Goal: Check status: Verify the current state of an ongoing process or item

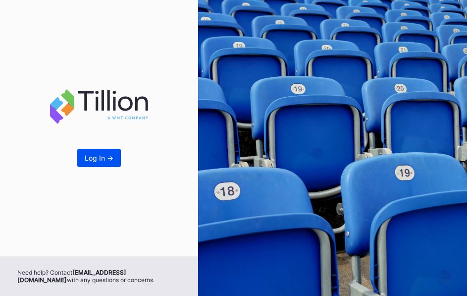
click at [94, 162] on div "Log In ->" at bounding box center [99, 157] width 29 height 8
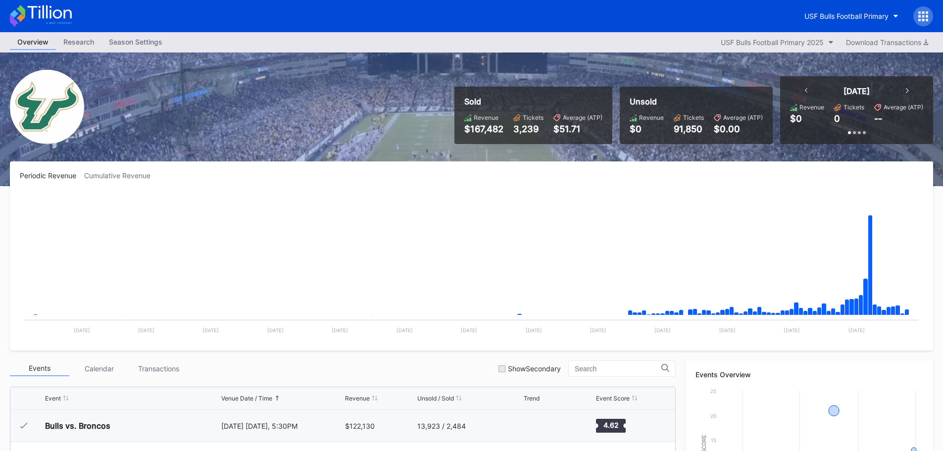
click at [466, 92] on icon at bounding box center [806, 90] width 3 height 5
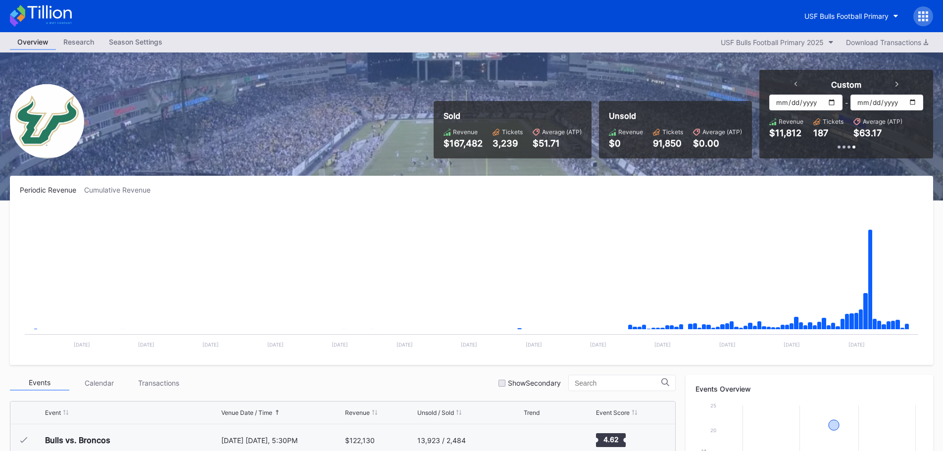
click at [466, 100] on input "[DATE]" at bounding box center [805, 103] width 73 height 16
click at [466, 102] on input "[DATE]" at bounding box center [805, 103] width 73 height 16
click at [466, 101] on input "[DATE]" at bounding box center [805, 103] width 73 height 16
type input "[DATE]"
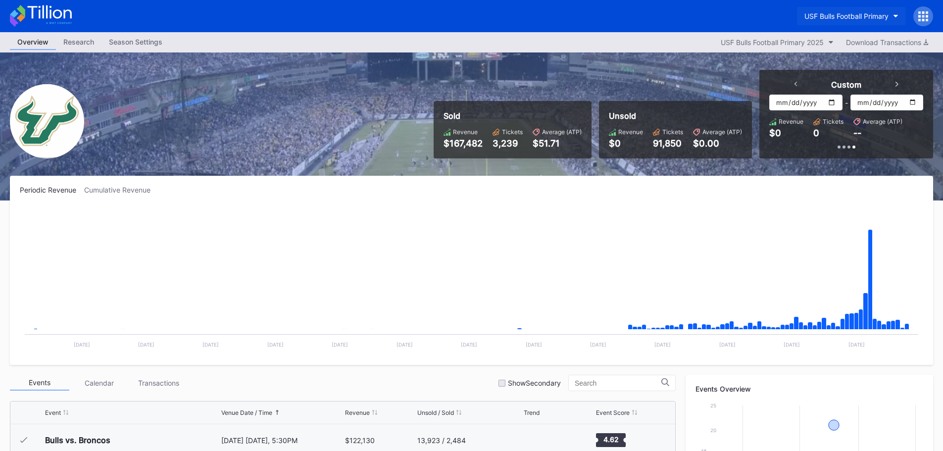
click at [466, 20] on div "USF Bulls Football Primary" at bounding box center [847, 16] width 84 height 8
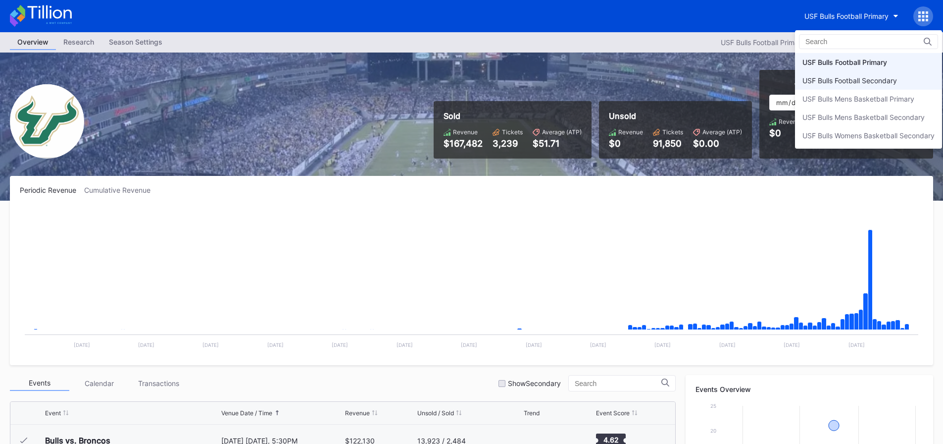
click at [466, 76] on div "USF Bulls Football Secondary" at bounding box center [850, 80] width 95 height 8
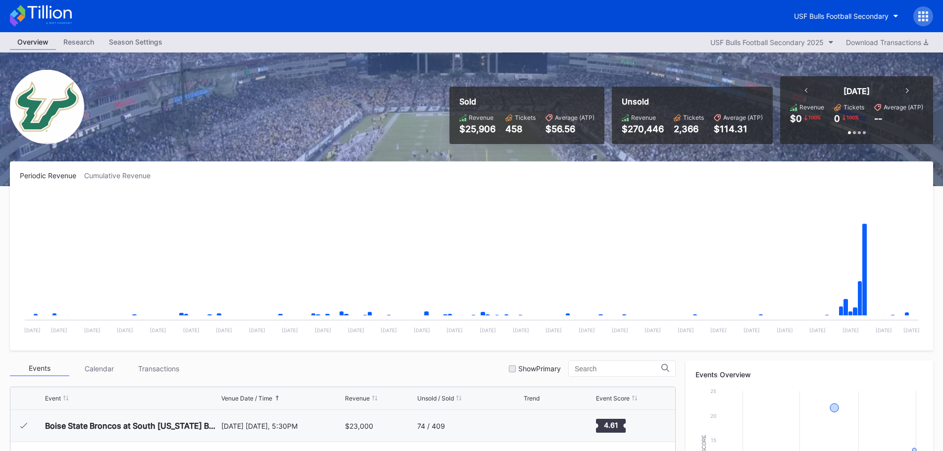
click at [466, 88] on div "[DATE]" at bounding box center [857, 91] width 124 height 10
click at [466, 94] on div at bounding box center [806, 91] width 3 height 10
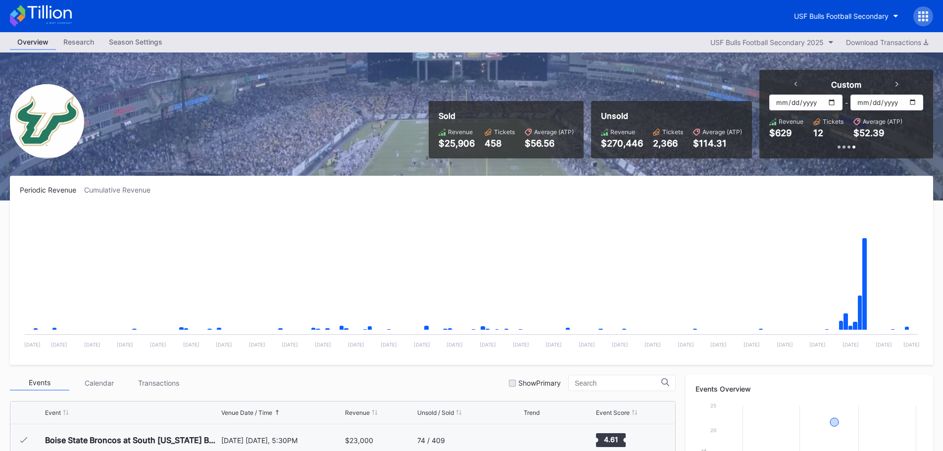
click at [466, 104] on input "[DATE]" at bounding box center [805, 103] width 73 height 16
type input "[DATE]"
click at [466, 193] on div "Periodic Revenue Cumulative Revenue" at bounding box center [472, 190] width 904 height 8
click at [466, 164] on div "Sold Revenue $25,906 Tickets 458 Average (ATP) $56.56 Unsold Revenue $270,446 T…" at bounding box center [471, 126] width 943 height 148
click at [466, 328] on icon "Chart title" at bounding box center [907, 328] width 4 height 3
